Goal: Task Accomplishment & Management: Use online tool/utility

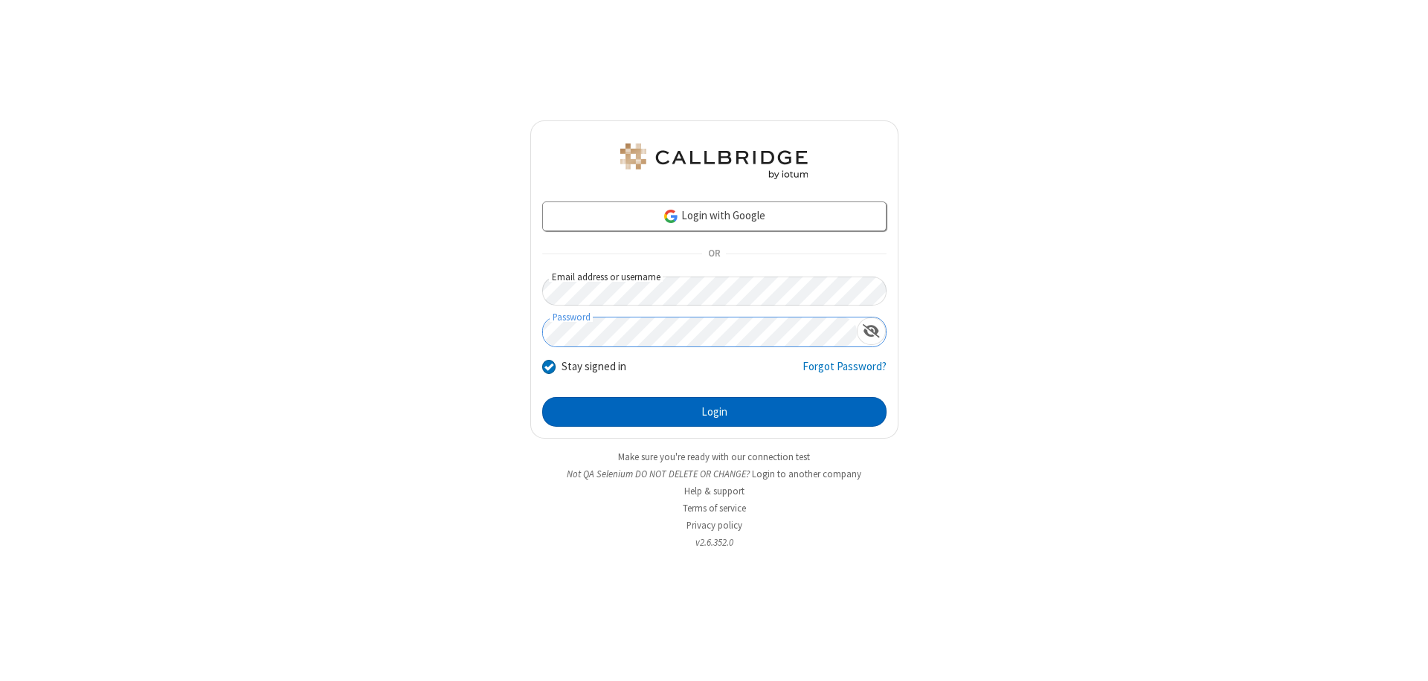
click at [714, 412] on button "Login" at bounding box center [714, 412] width 344 height 30
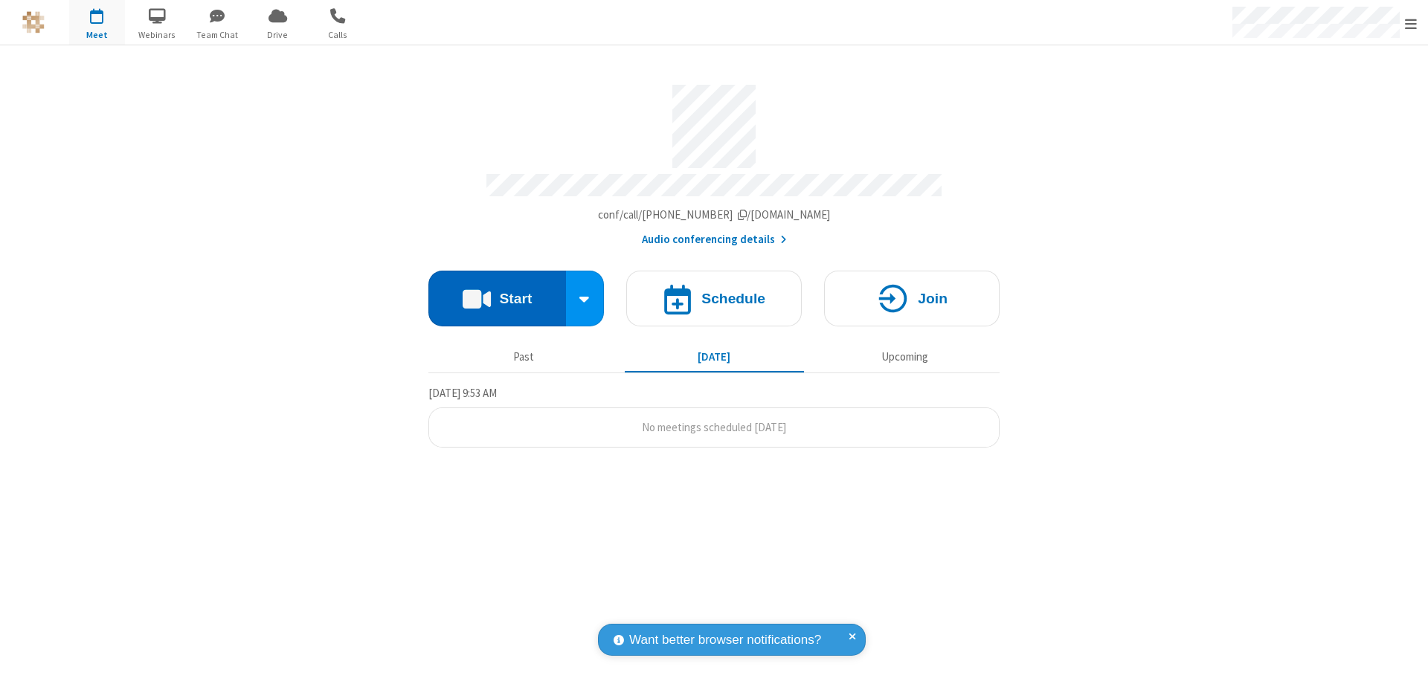
click at [497, 292] on button "Start" at bounding box center [497, 299] width 138 height 56
